Goal: Communication & Community: Participate in discussion

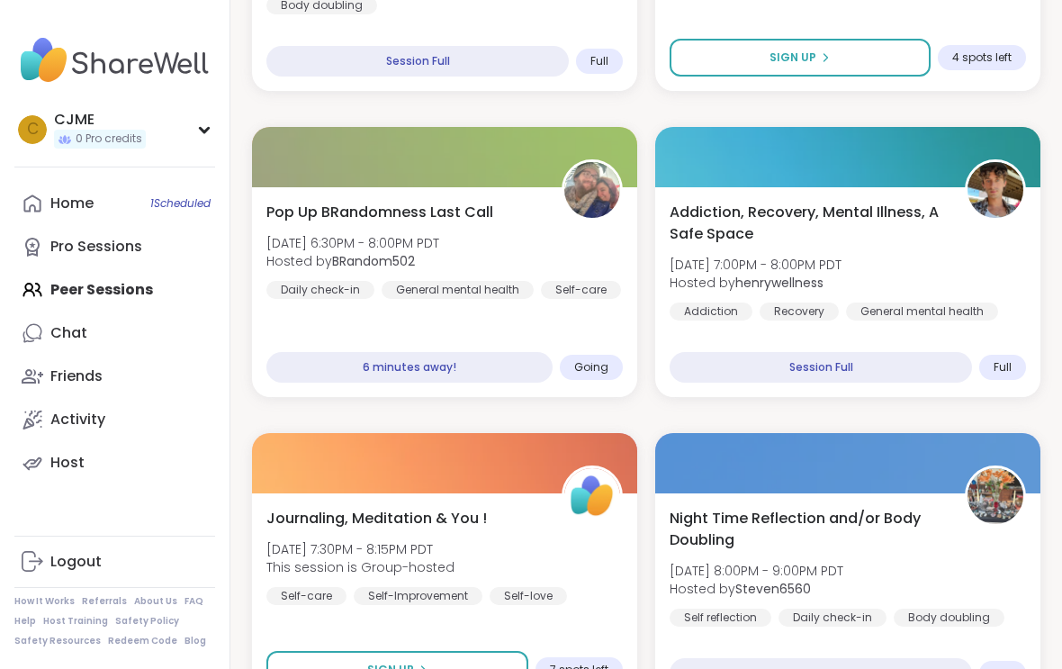
scroll to position [1029, 0]
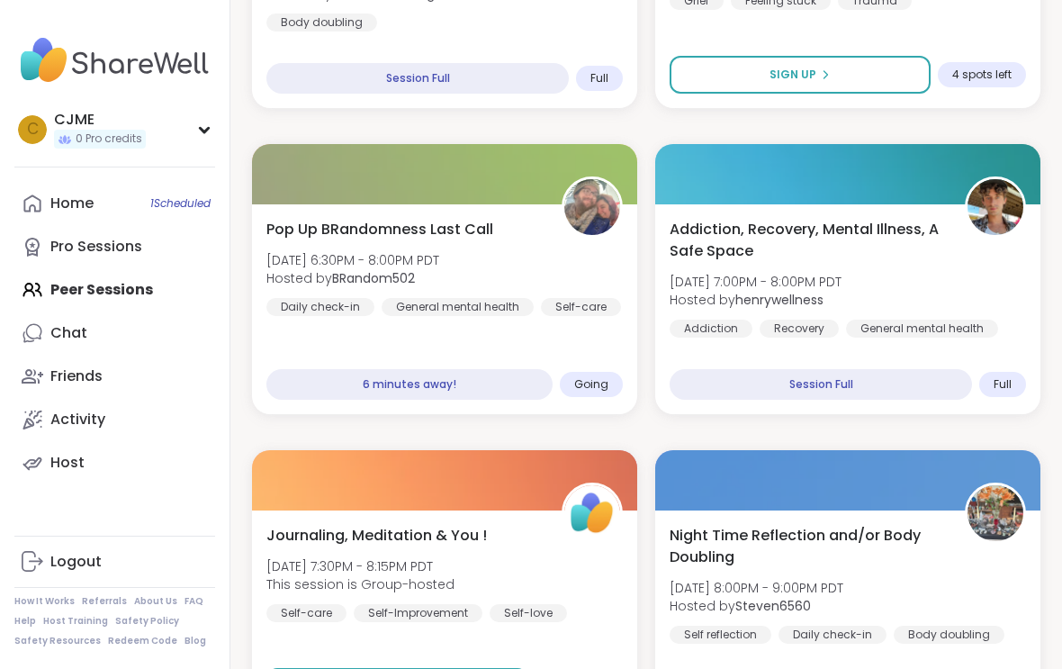
click at [509, 247] on div "Pop Up BRandomness Last Call [DATE] 6:30PM - 8:00PM PDT Hosted by BRandom502 Da…" at bounding box center [444, 267] width 356 height 97
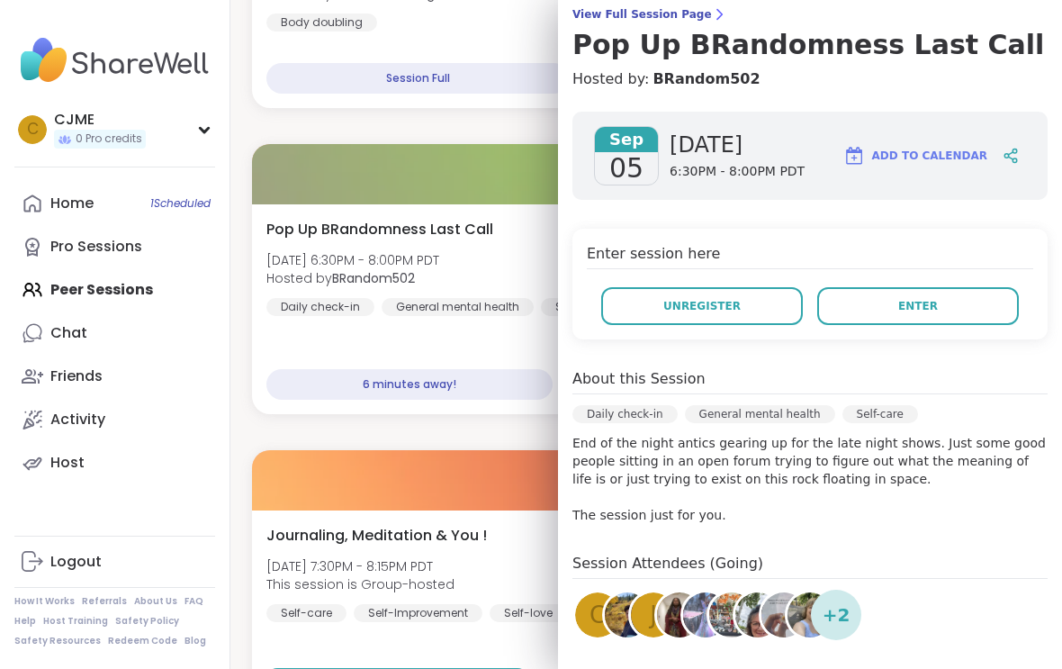
scroll to position [152, 0]
click at [934, 319] on button "Enter" at bounding box center [918, 305] width 202 height 38
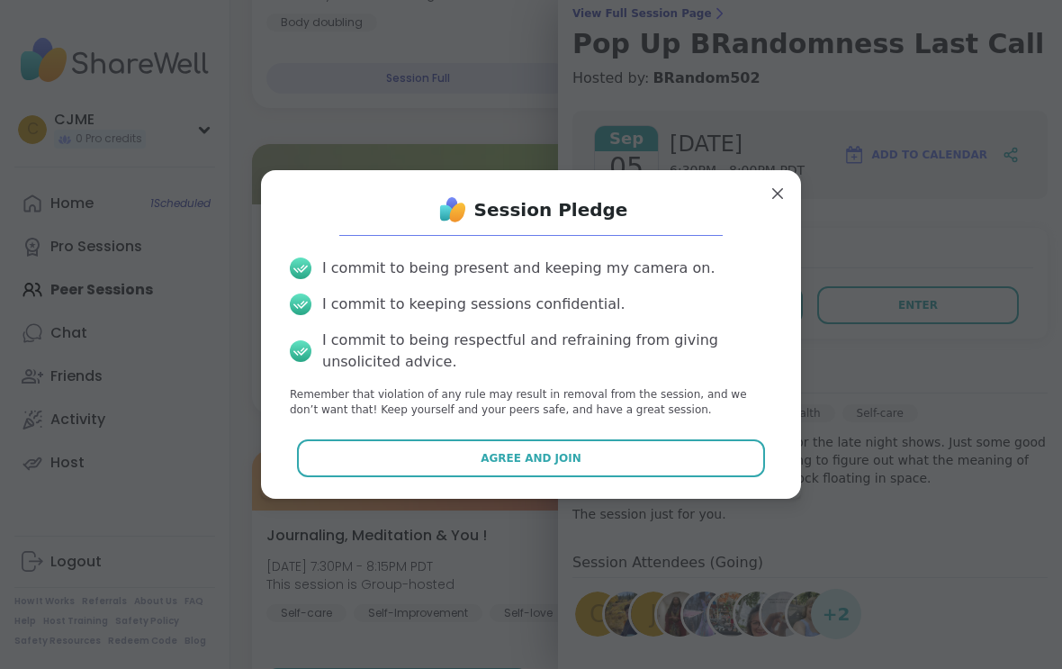
click at [452, 471] on button "Agree and Join" at bounding box center [531, 458] width 469 height 38
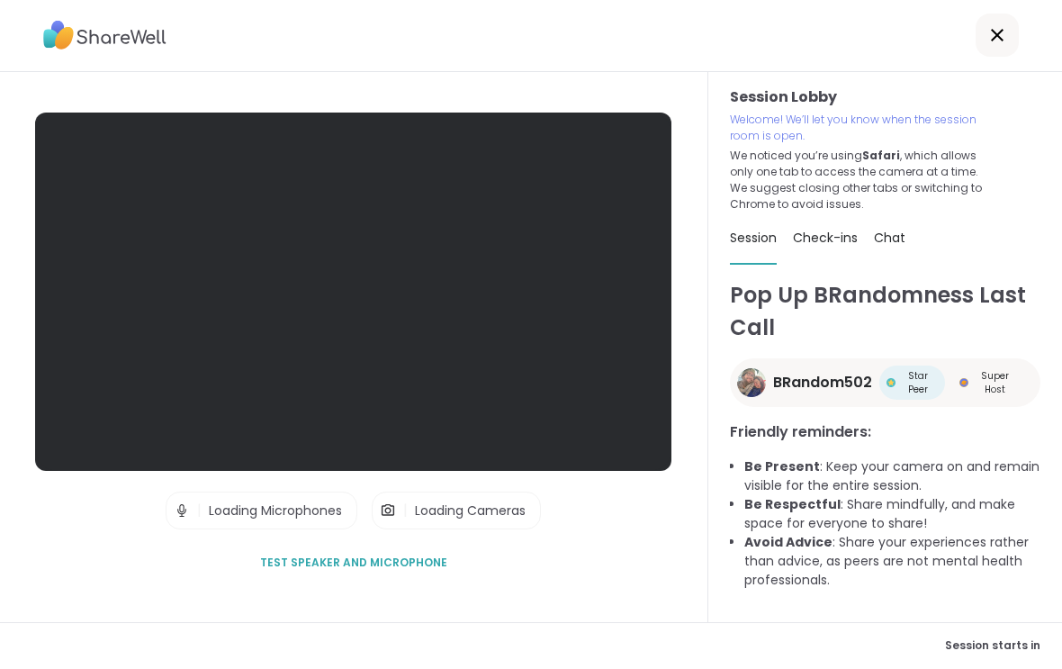
scroll to position [1, 0]
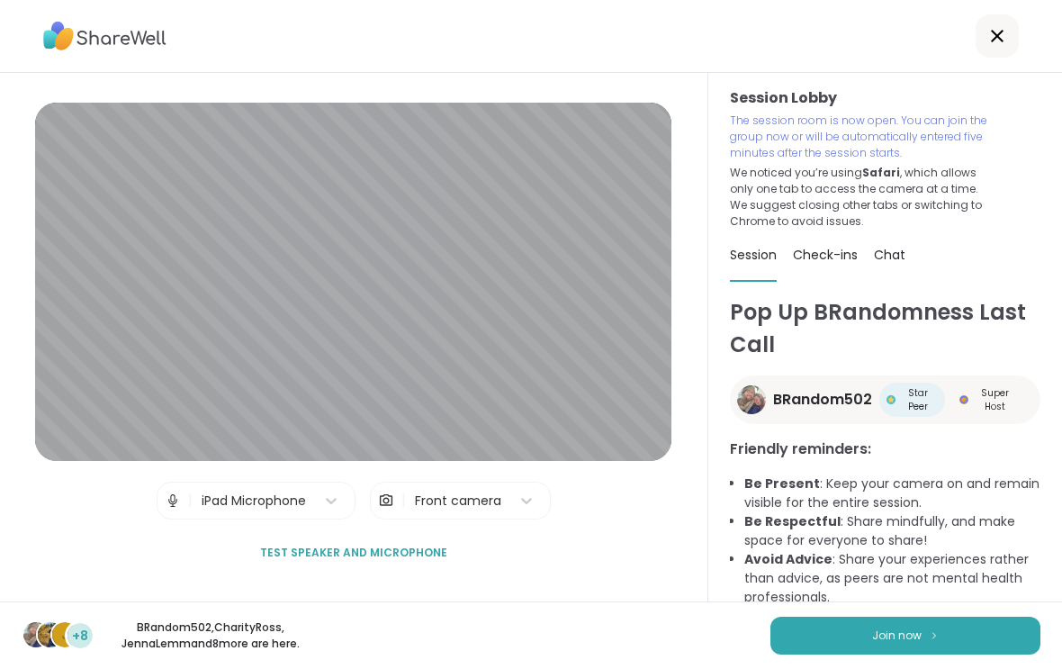
click at [852, 635] on button "Join now" at bounding box center [905, 636] width 270 height 38
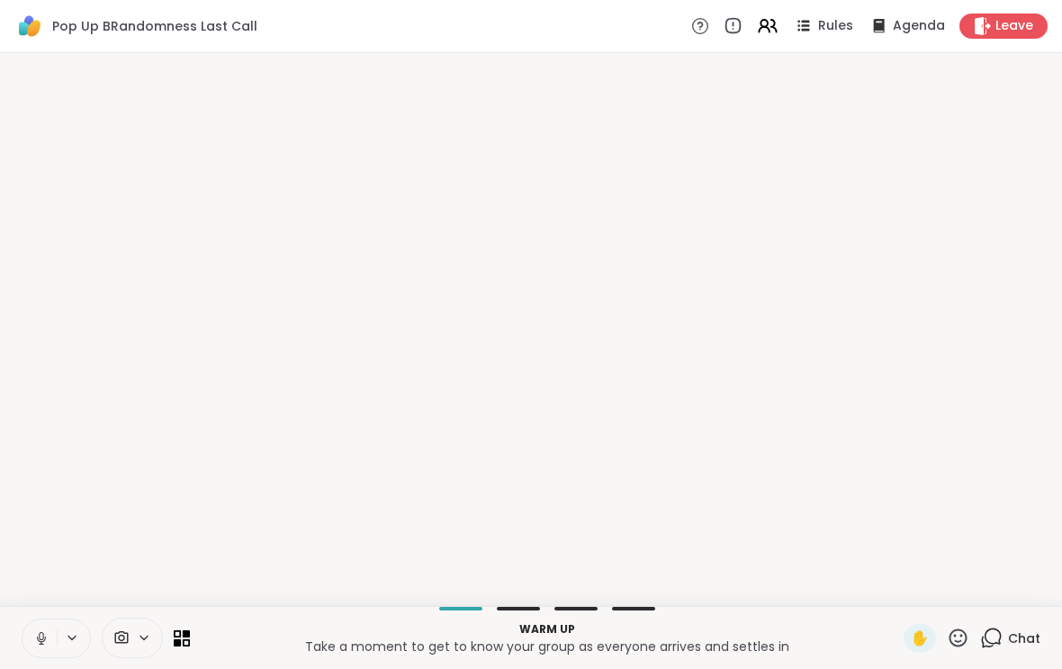
scroll to position [0, 0]
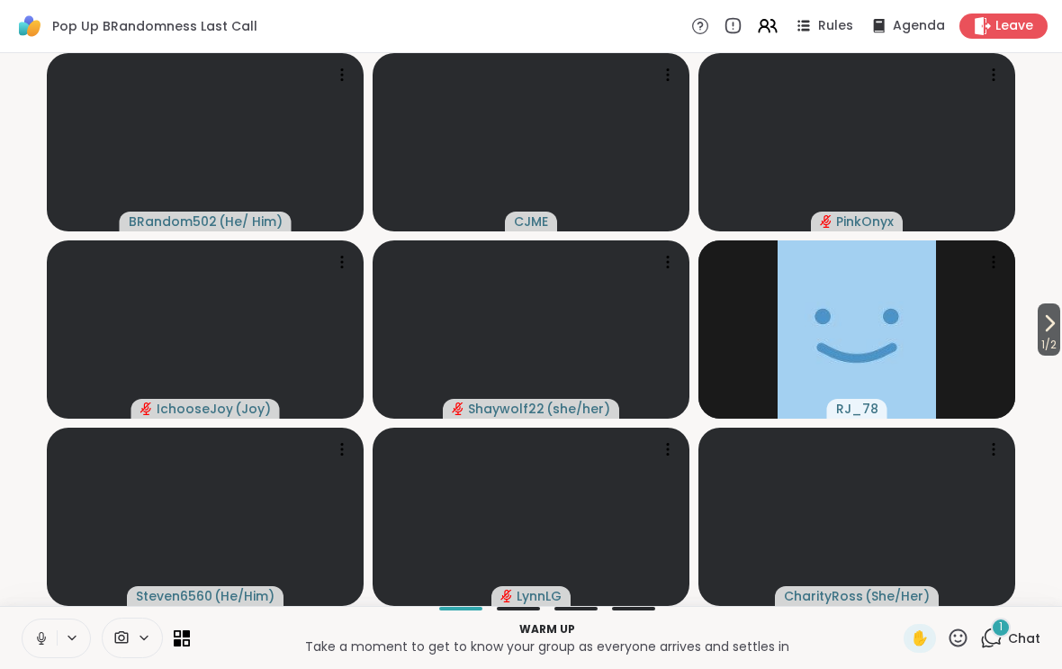
click at [36, 635] on icon at bounding box center [41, 638] width 16 height 16
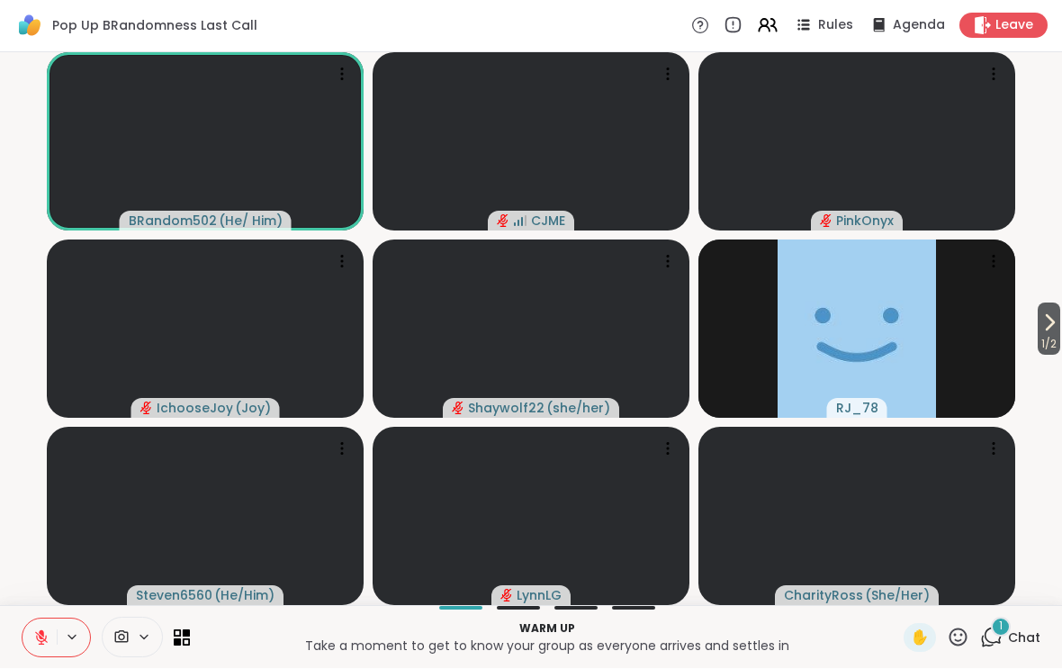
click at [1052, 334] on span "1 / 2" at bounding box center [1049, 345] width 23 height 22
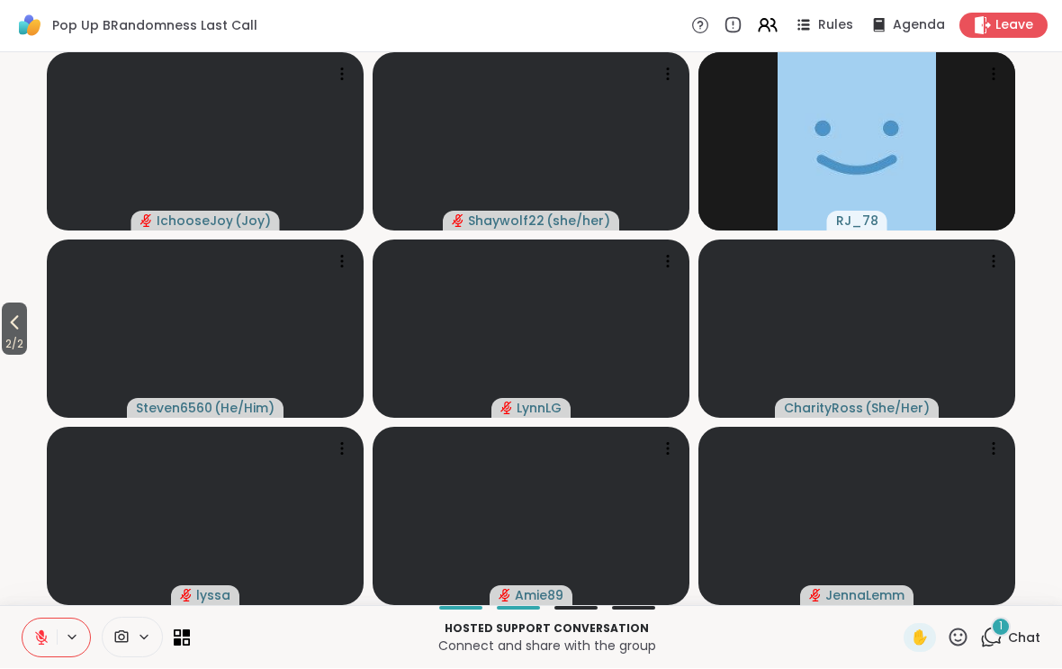
click at [17, 334] on span "2 / 2" at bounding box center [14, 345] width 25 height 22
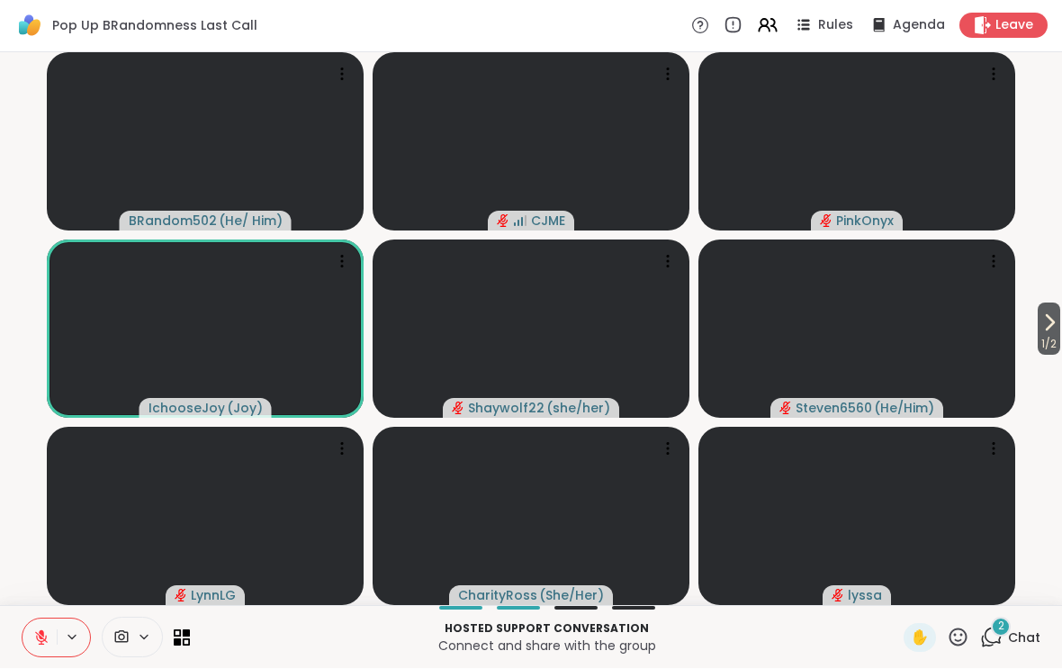
click at [1052, 321] on icon at bounding box center [1050, 323] width 22 height 22
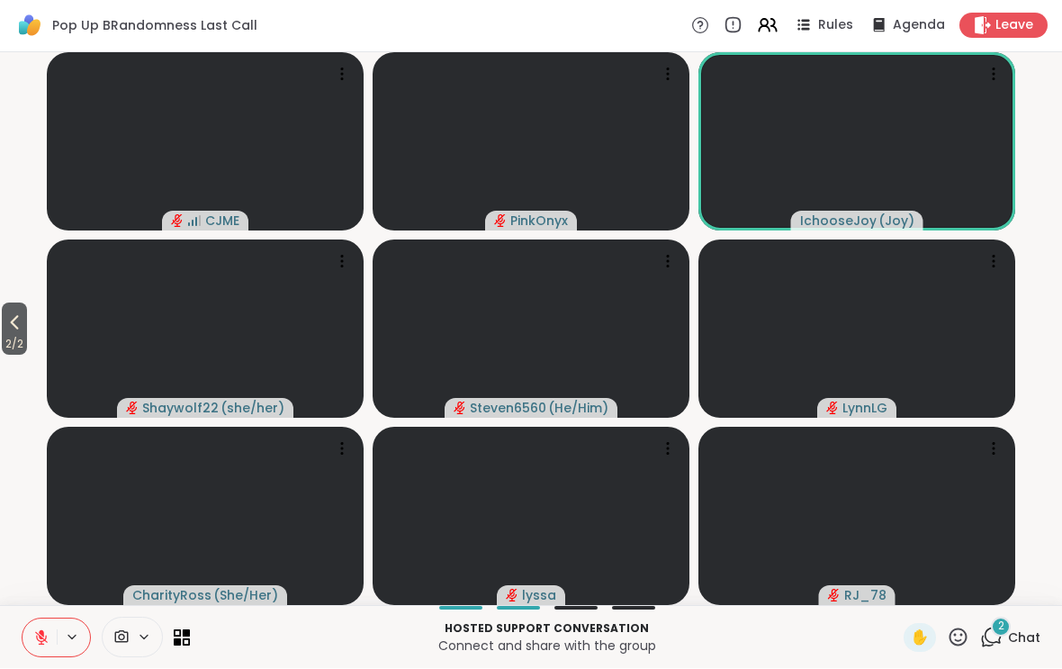
click at [14, 325] on icon at bounding box center [15, 323] width 22 height 22
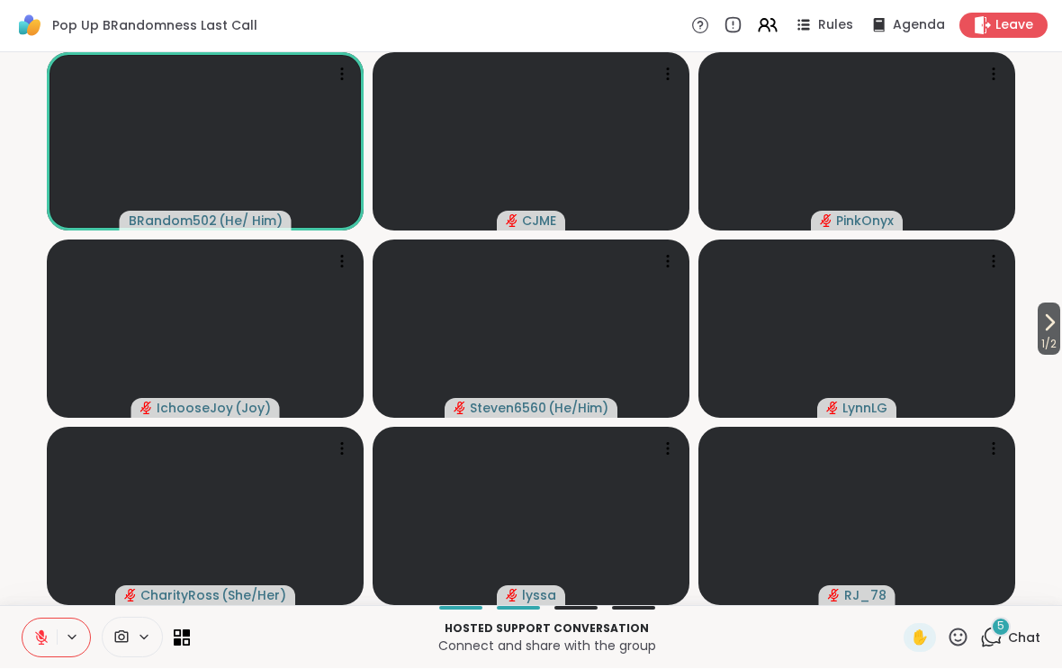
click at [34, 619] on button at bounding box center [40, 638] width 34 height 38
click at [43, 630] on icon at bounding box center [41, 638] width 16 height 16
click at [1043, 336] on span "1 / 2" at bounding box center [1049, 345] width 23 height 22
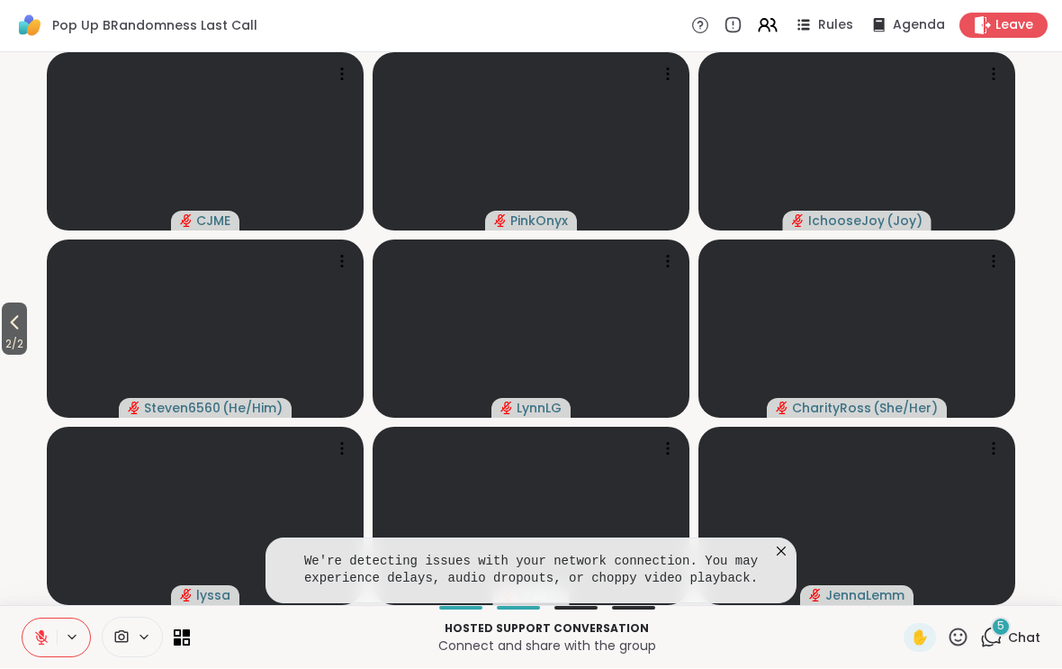
click at [23, 327] on icon at bounding box center [15, 323] width 22 height 22
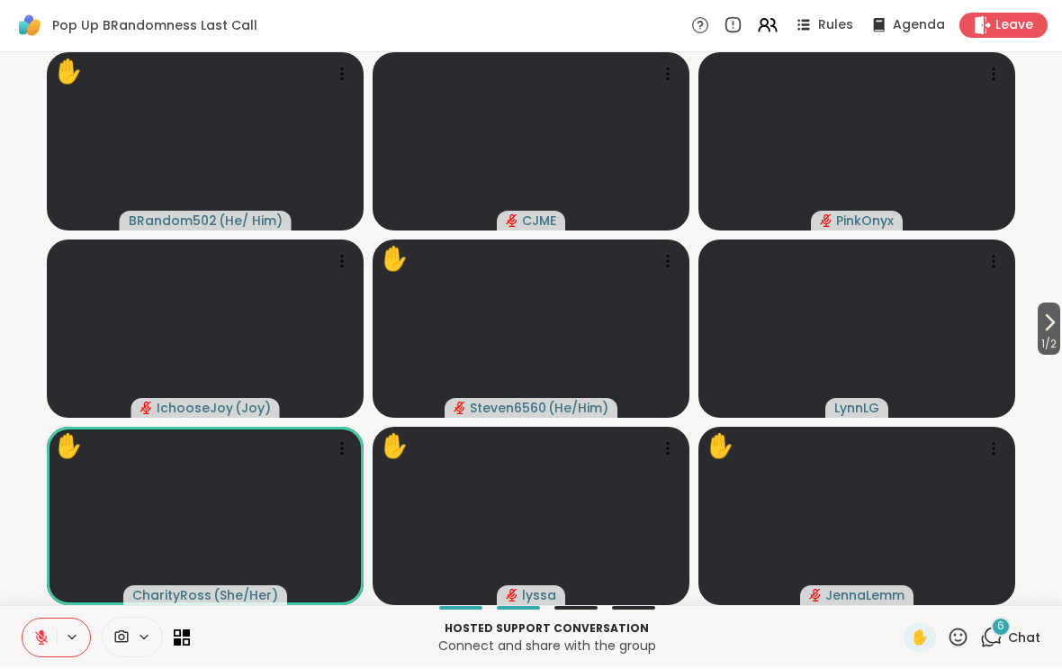
click at [590, 510] on video at bounding box center [531, 517] width 317 height 178
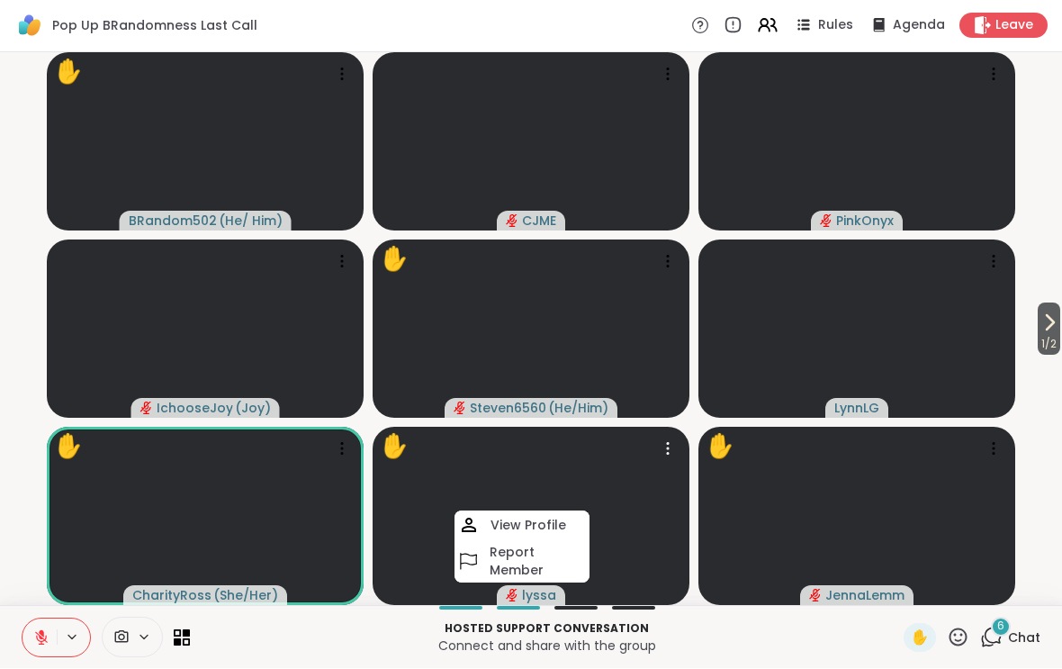
click at [656, 545] on video at bounding box center [531, 517] width 317 height 178
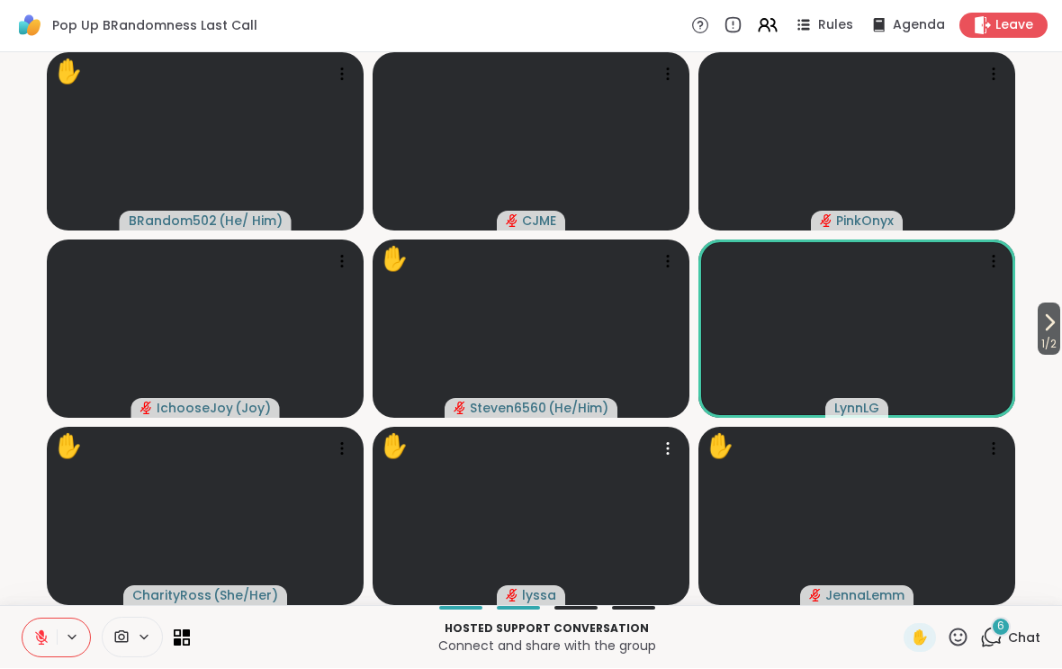
click at [961, 626] on icon at bounding box center [958, 637] width 23 height 23
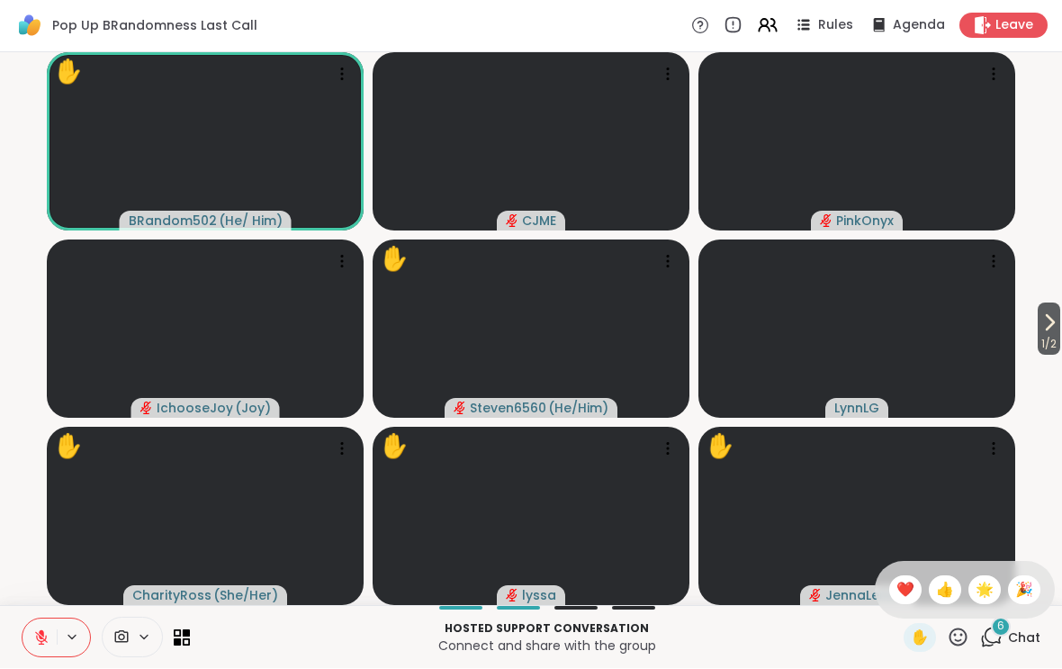
click at [1037, 491] on video-player-container "1 / 2 ✋ BRandom502 ( He/ Him ) CJME PinkOnyx IchooseJoy ( Joy ) ✋ Steven6560 ( …" at bounding box center [531, 329] width 1040 height 538
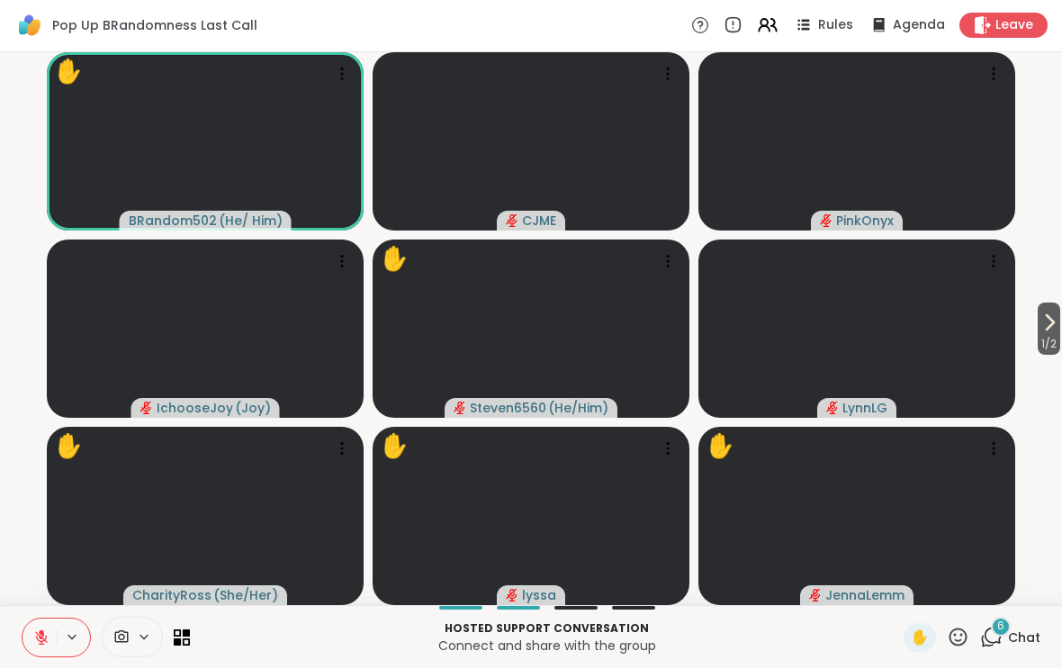
click at [1055, 338] on span "1 / 2" at bounding box center [1049, 345] width 23 height 22
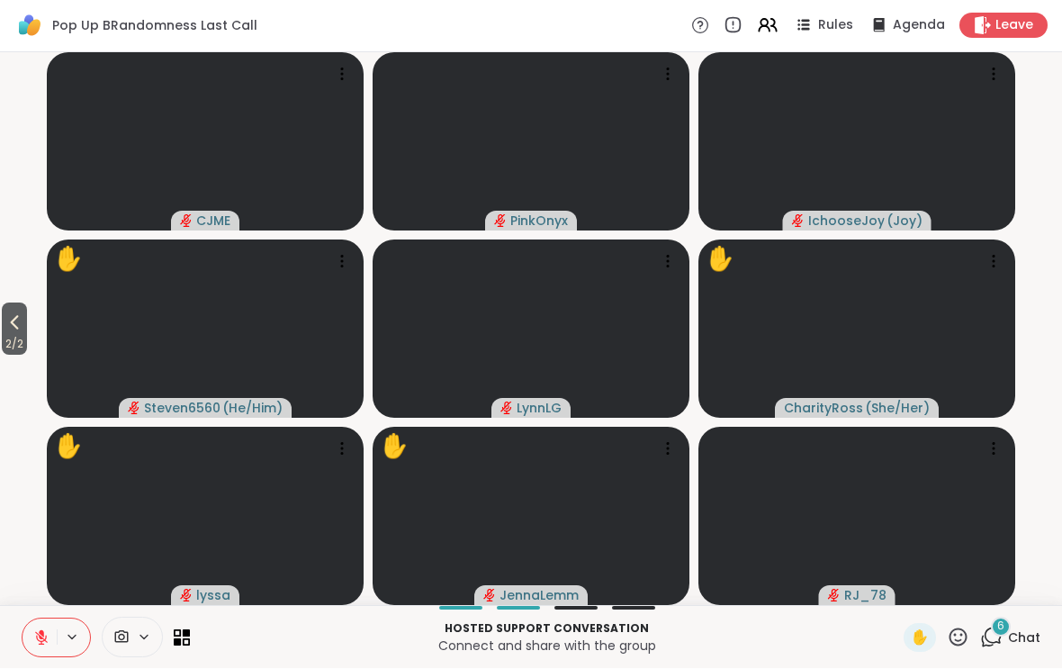
click at [17, 320] on icon at bounding box center [15, 323] width 8 height 14
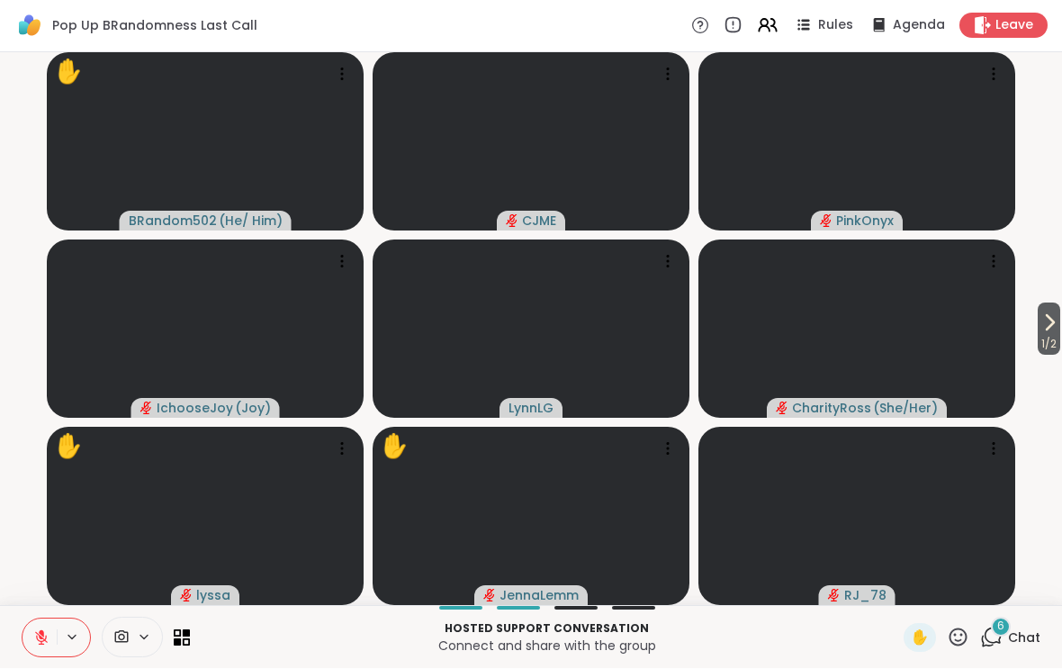
click at [1041, 329] on icon at bounding box center [1050, 323] width 22 height 22
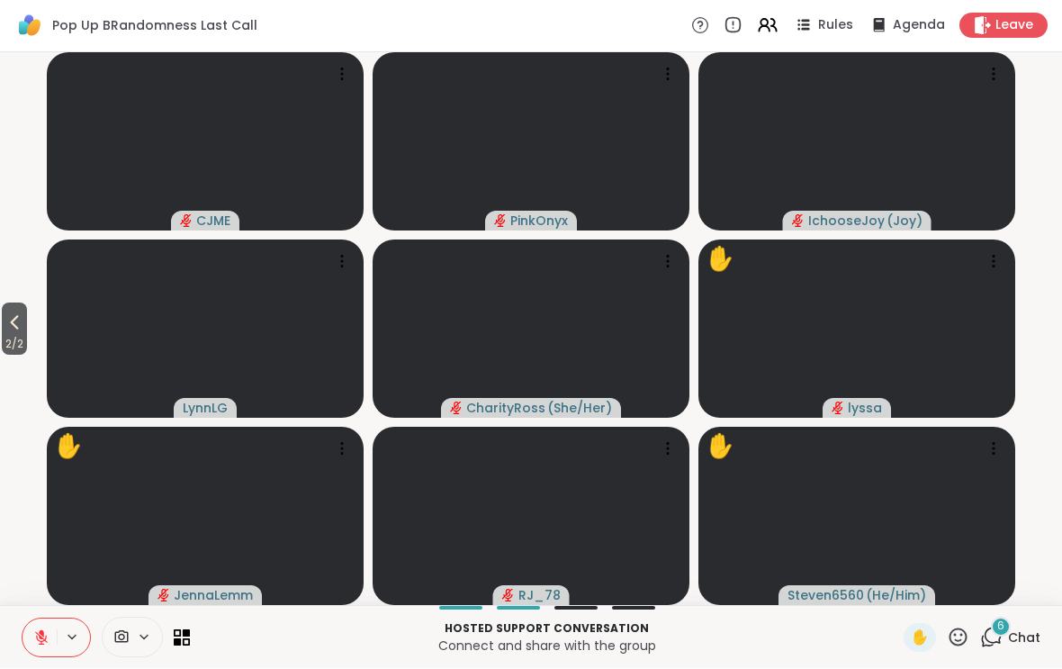
click at [23, 338] on span "2 / 2" at bounding box center [14, 345] width 25 height 22
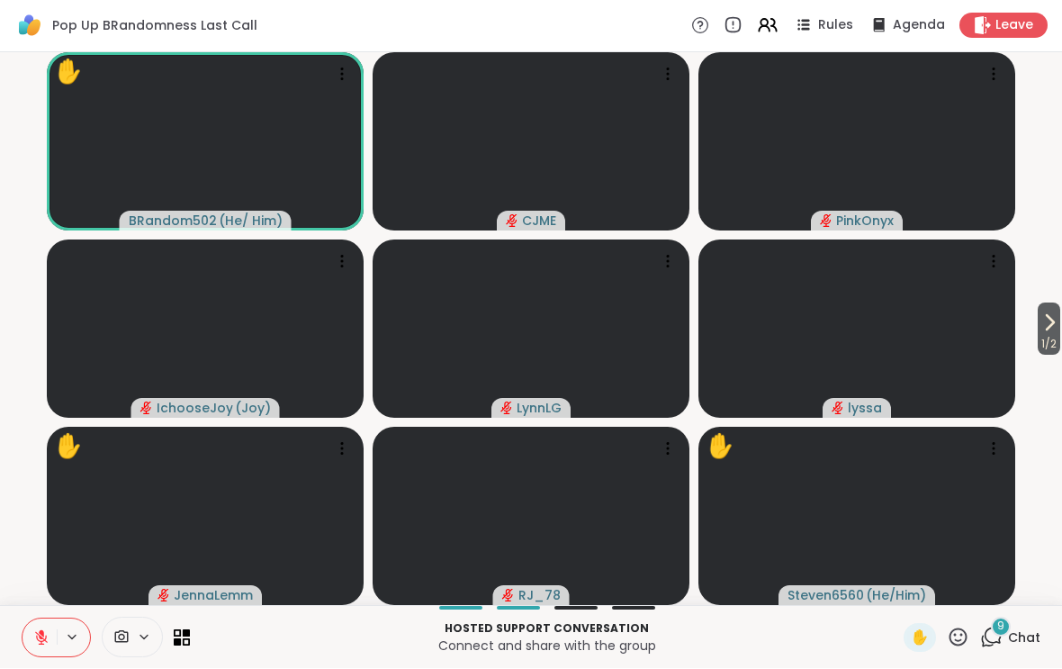
click at [1039, 330] on icon at bounding box center [1050, 323] width 22 height 22
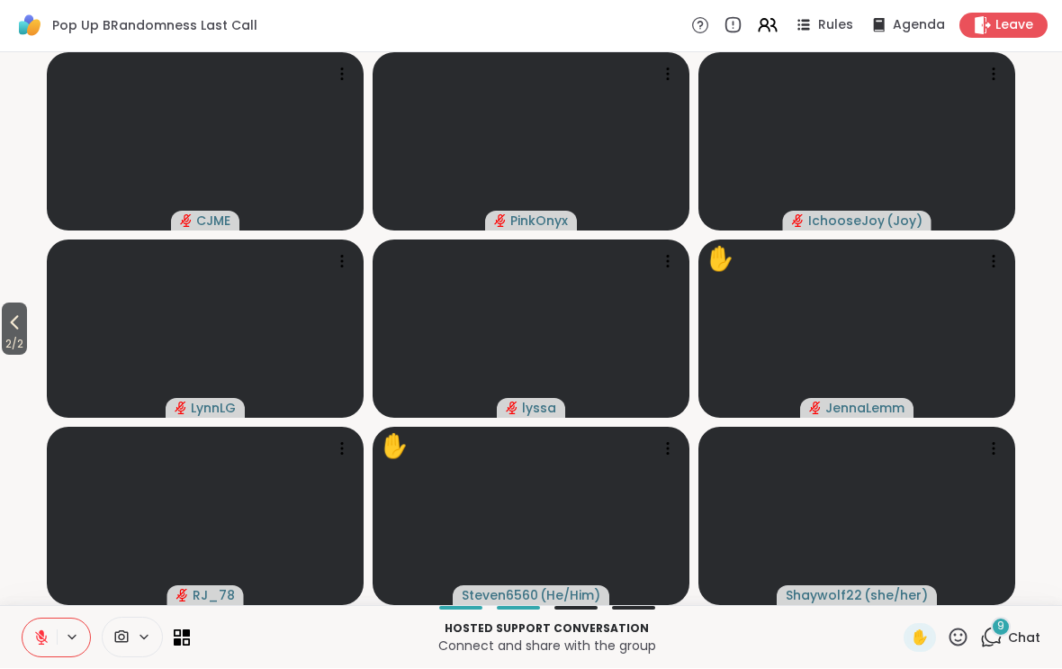
click at [23, 298] on video-player-container "2 / 2 CJME PinkOnyx IchooseJoy ( [PERSON_NAME] ) [PERSON_NAME] [PERSON_NAME] ✋ …" at bounding box center [531, 329] width 1040 height 538
click at [11, 329] on icon at bounding box center [15, 323] width 22 height 22
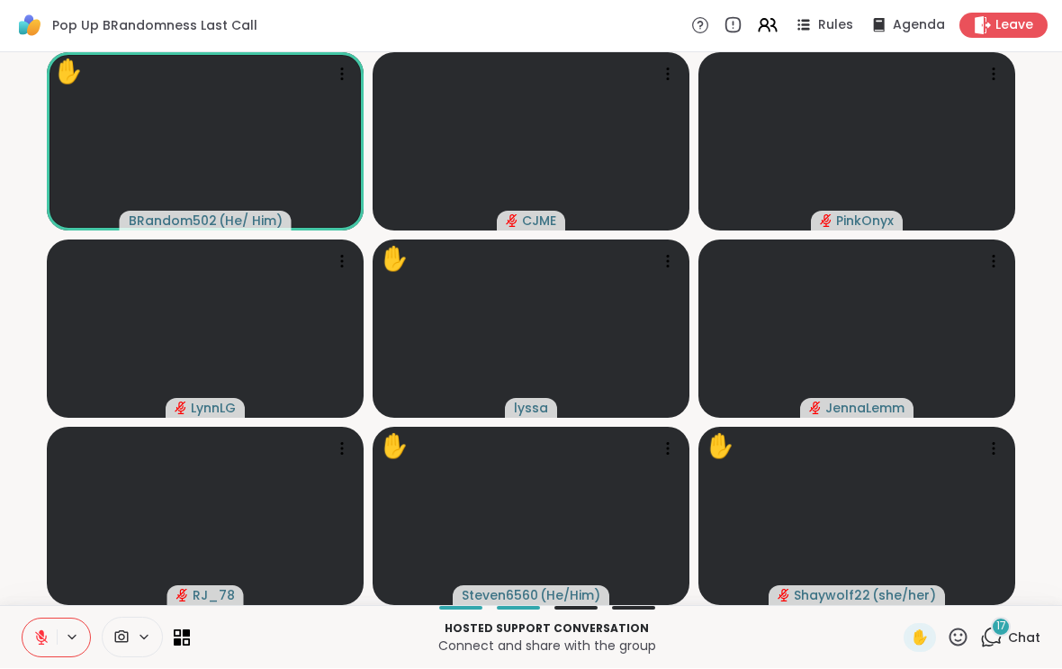
click at [40, 644] on icon at bounding box center [41, 638] width 16 height 16
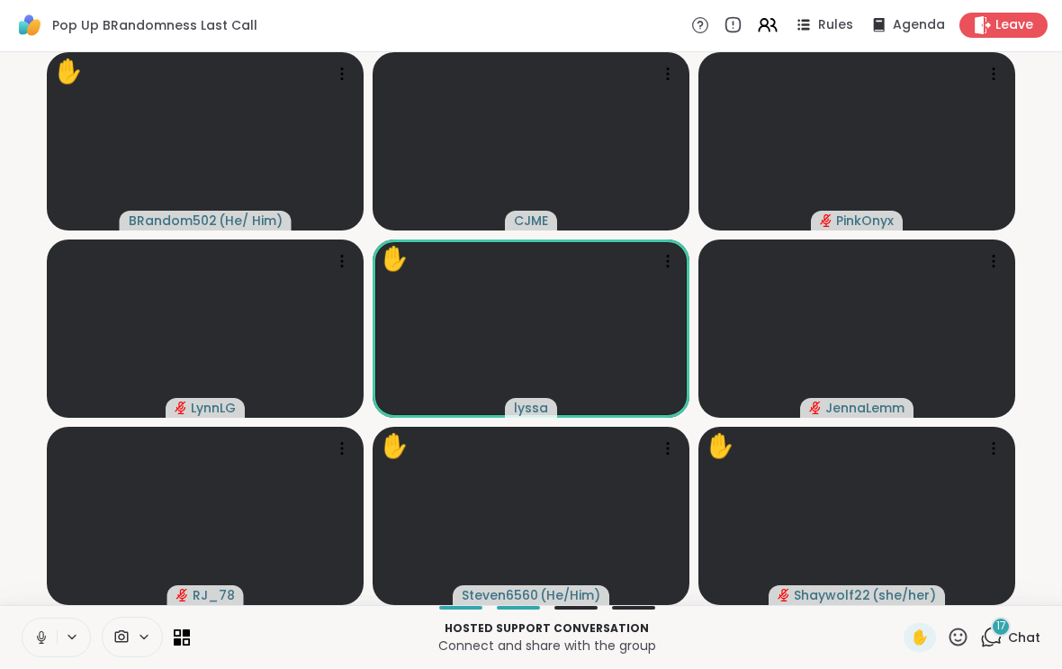
click at [41, 641] on icon at bounding box center [41, 643] width 1 height 4
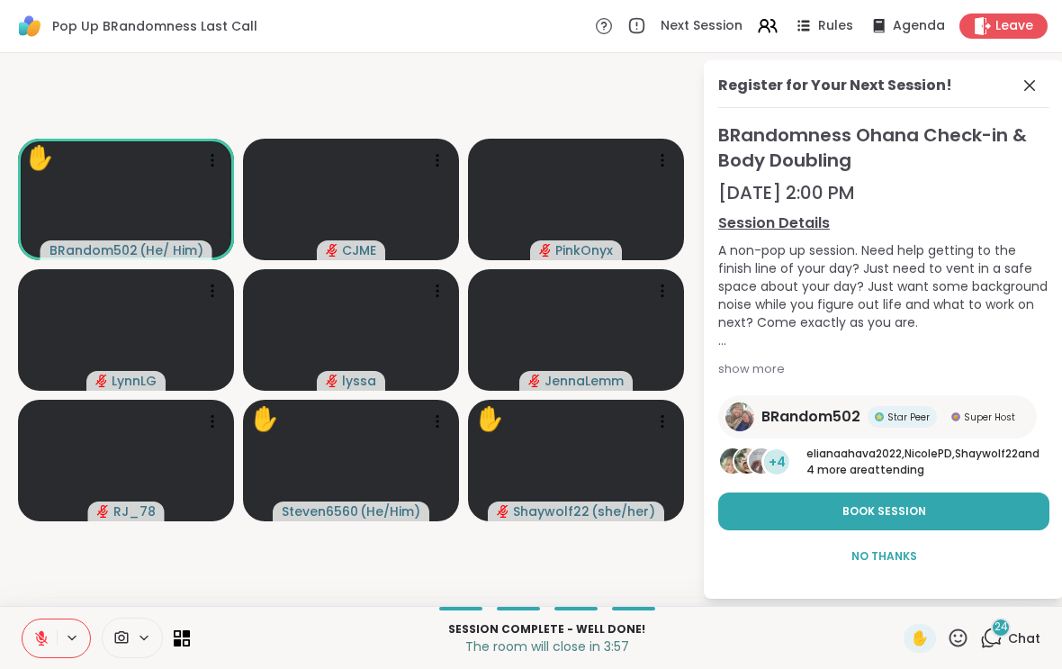
click at [39, 633] on icon at bounding box center [41, 638] width 16 height 16
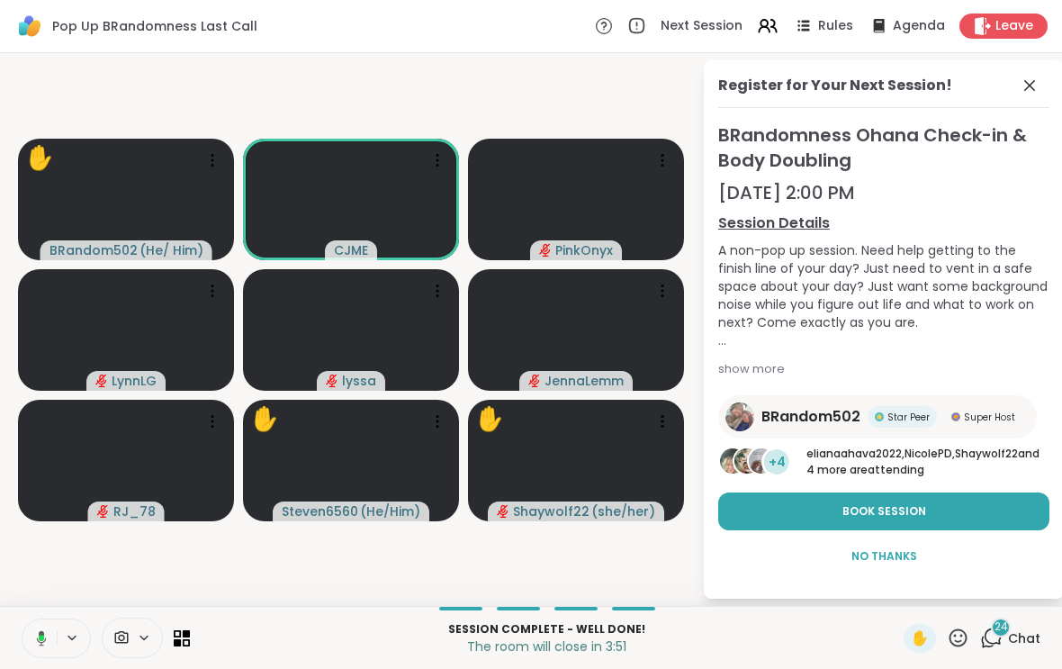
click at [39, 644] on icon at bounding box center [39, 638] width 16 height 16
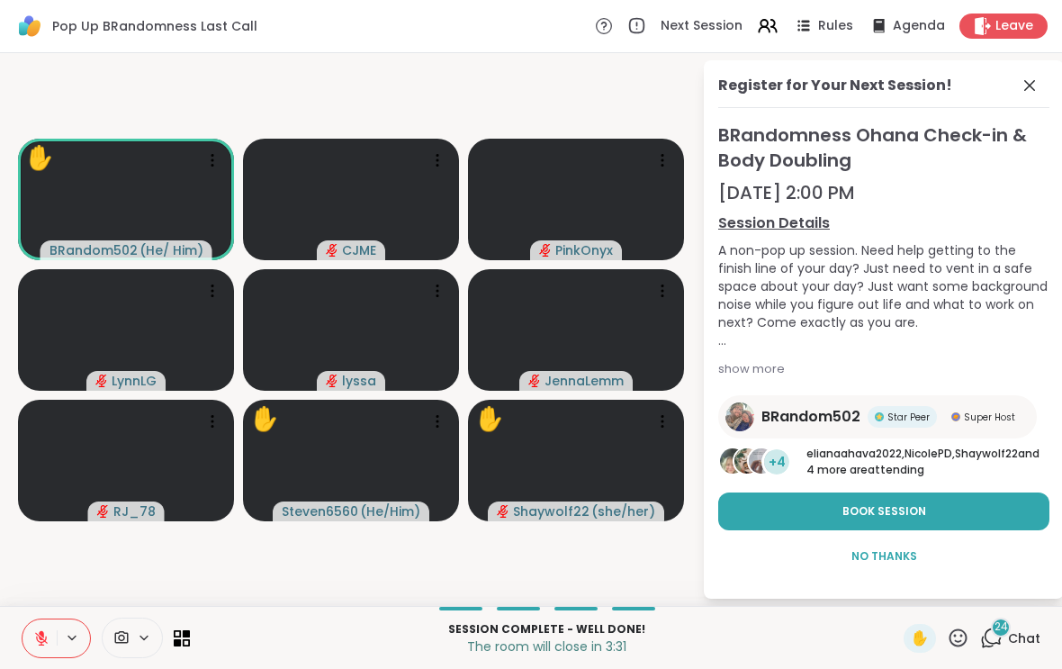
click at [1037, 88] on icon at bounding box center [1030, 86] width 22 height 22
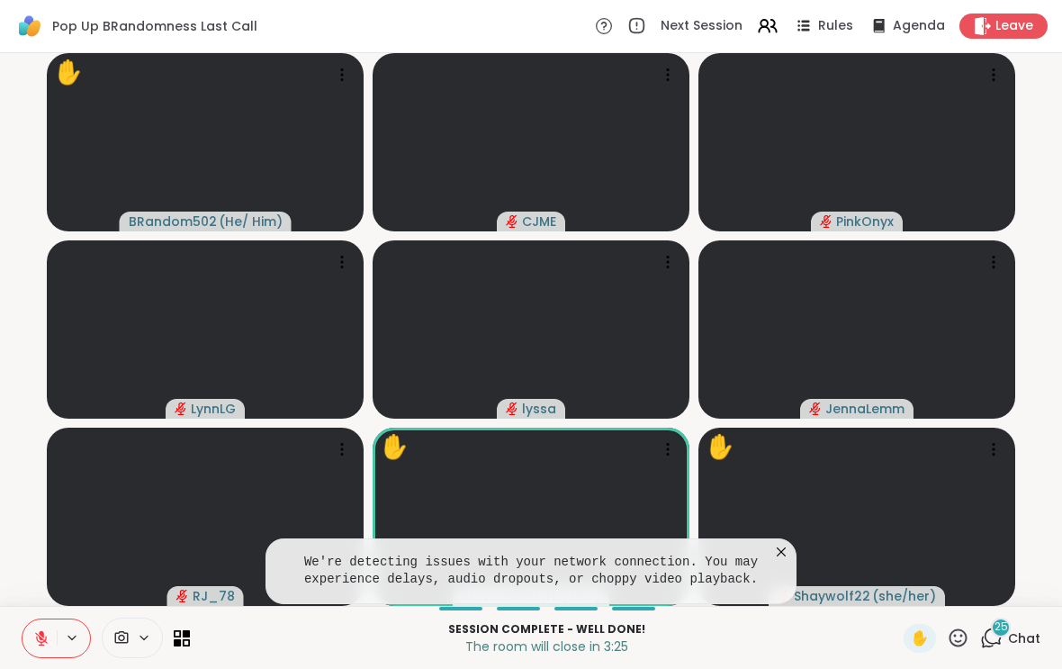
click at [27, 352] on video-player-container "✋ BRandom502 ( He/ Him ) CJME PinkOnyx LynnLG lyssa JennaLemm RJ_78 ✋ Steven656…" at bounding box center [531, 329] width 1040 height 538
click at [1013, 338] on video at bounding box center [856, 329] width 317 height 178
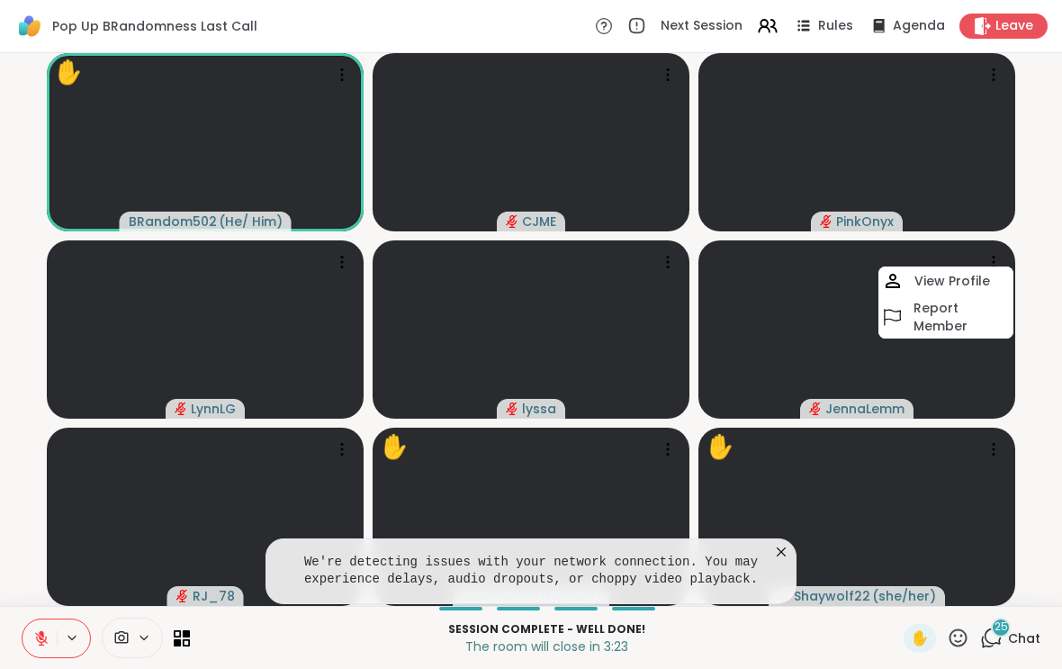
click at [1049, 384] on video-player-container "✋ BRandom502 ( He/ Him ) CJME PinkOnyx LynnLG lyssa JennaLemm View Profile Repo…" at bounding box center [531, 329] width 1040 height 538
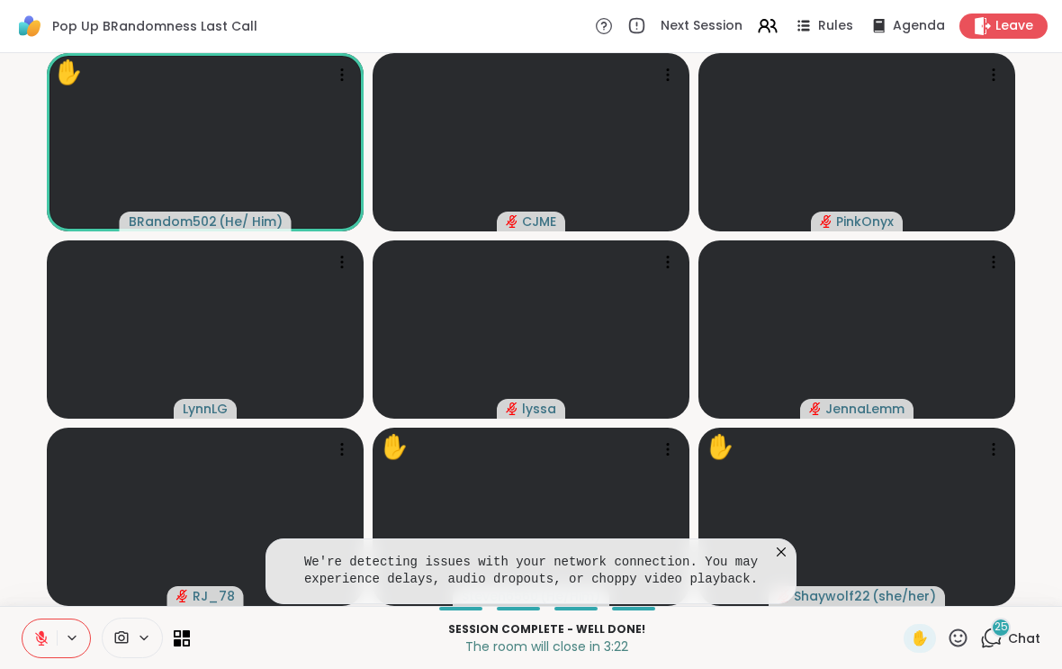
click at [1055, 365] on div "✋ BRandom502 ( He/ Him ) CJME PinkOnyx LynnLG lyssa JennaLemm RJ_78 ✋ Steven656…" at bounding box center [531, 329] width 1062 height 553
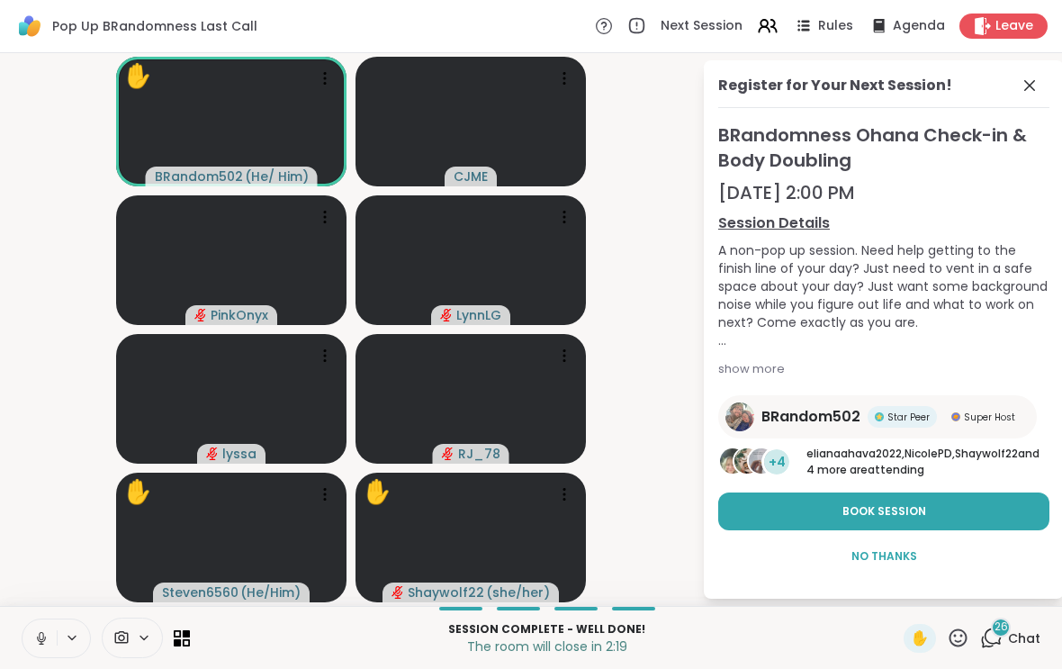
click at [1034, 83] on icon at bounding box center [1030, 86] width 22 height 22
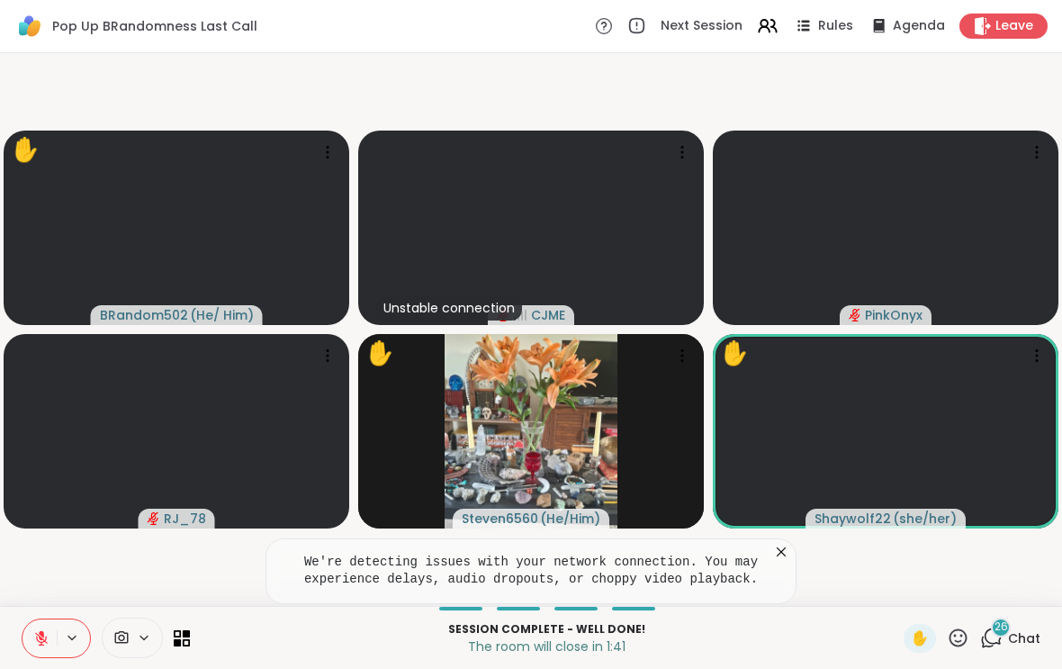
click at [987, 23] on icon at bounding box center [983, 26] width 18 height 18
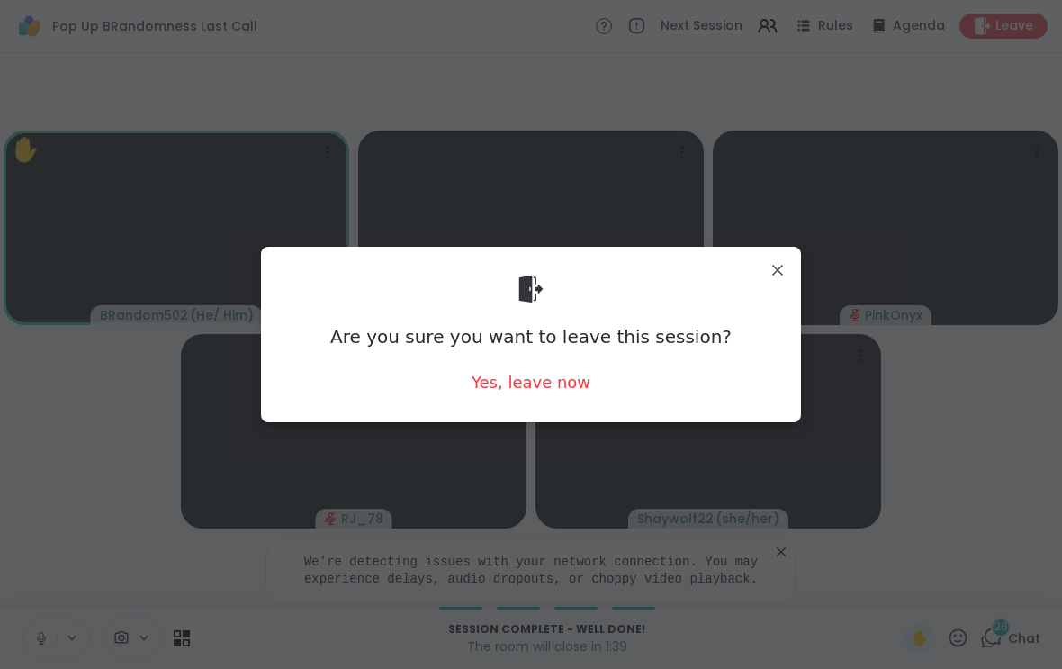
click at [544, 383] on div "Yes, leave now" at bounding box center [531, 382] width 119 height 23
